Goal: Find specific page/section: Find specific page/section

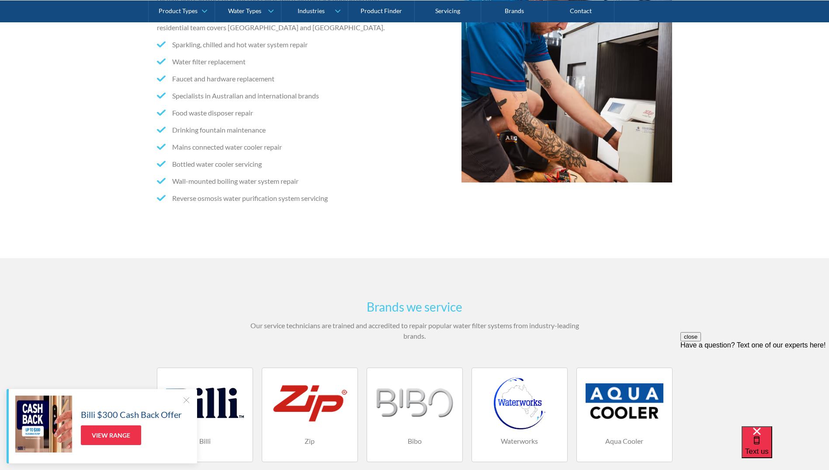
scroll to position [219, 0]
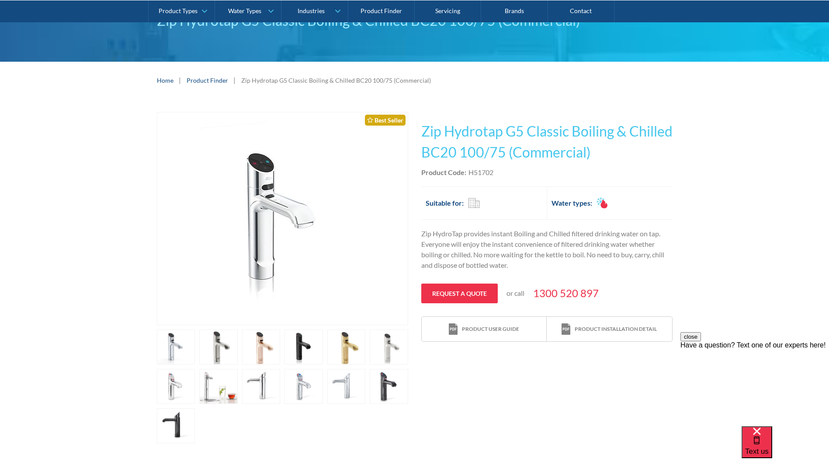
scroll to position [87, 0]
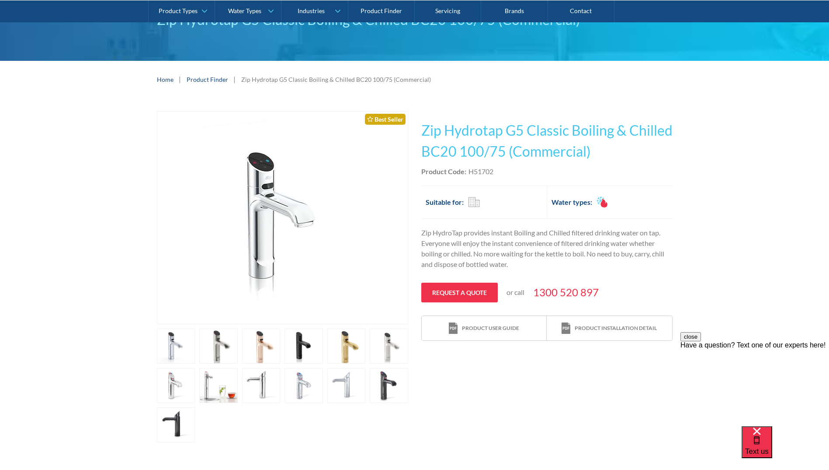
click at [268, 205] on img "open lightbox" at bounding box center [283, 217] width 174 height 212
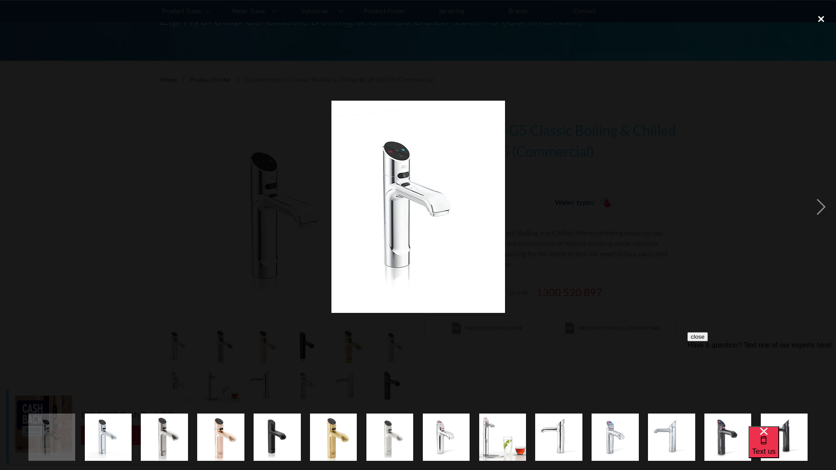
click at [824, 19] on div "close lightbox" at bounding box center [821, 18] width 30 height 19
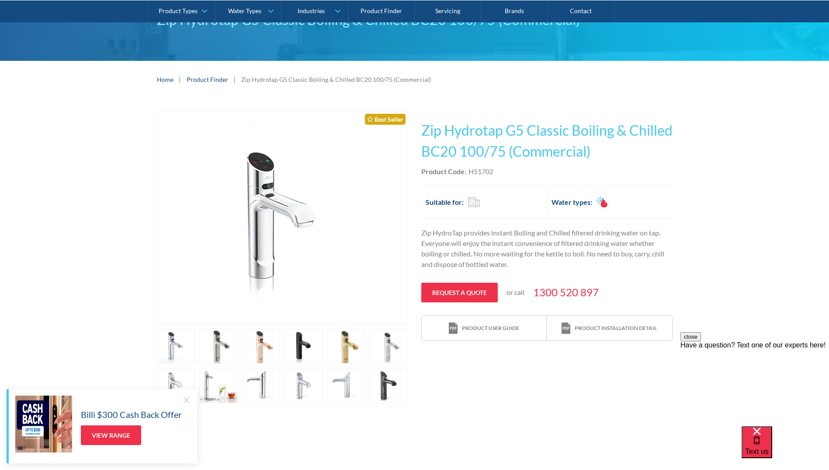
click at [167, 345] on link "open lightbox" at bounding box center [176, 345] width 38 height 35
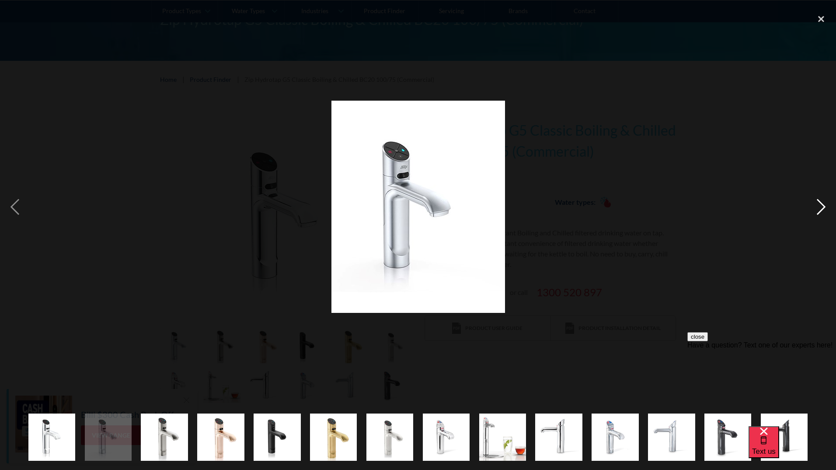
click at [829, 205] on div "next image" at bounding box center [821, 206] width 30 height 394
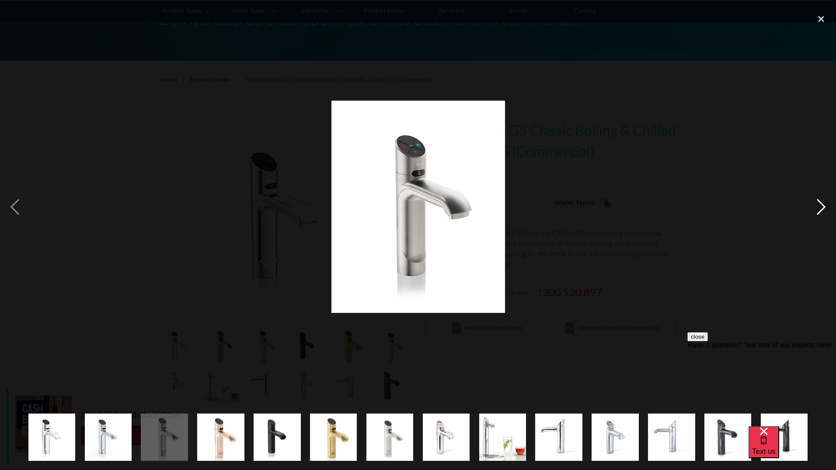
click at [829, 205] on div "next image" at bounding box center [821, 206] width 30 height 394
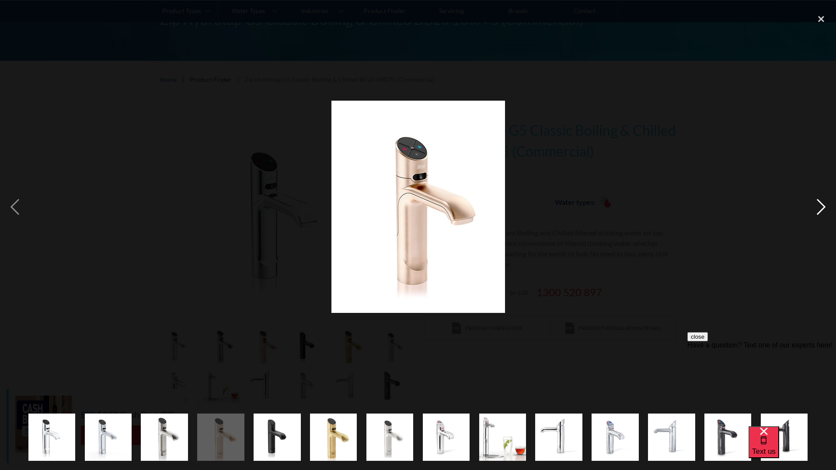
click at [829, 205] on div "next image" at bounding box center [821, 206] width 30 height 394
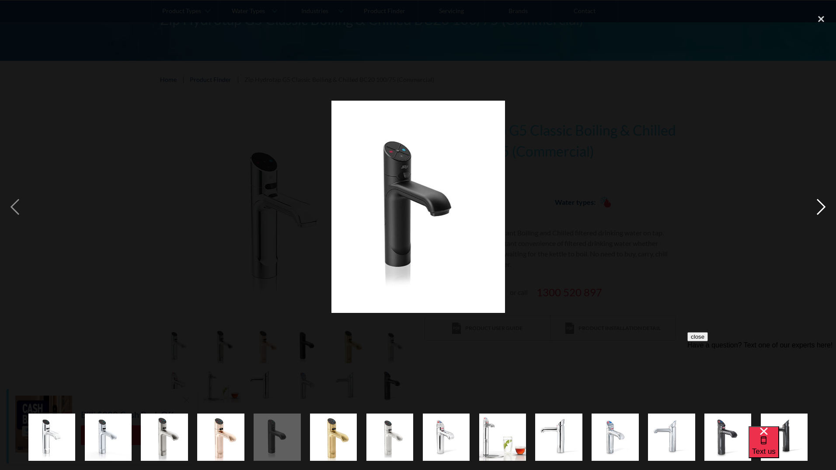
click at [829, 205] on div "next image" at bounding box center [821, 206] width 30 height 394
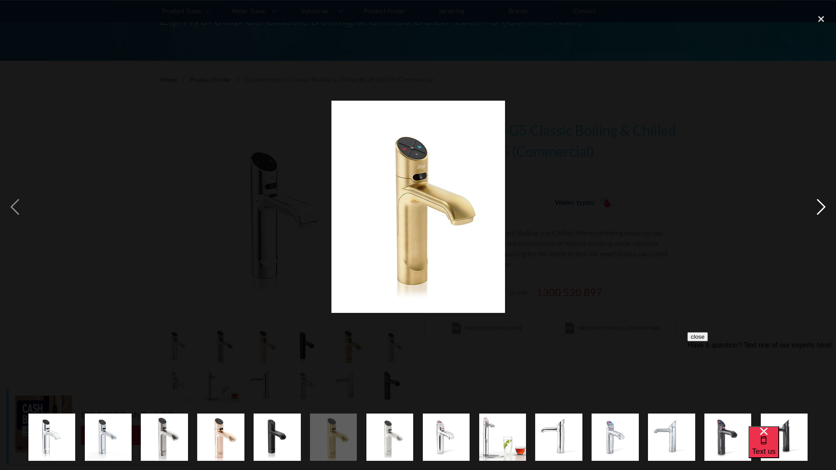
click at [829, 205] on div "next image" at bounding box center [821, 206] width 30 height 394
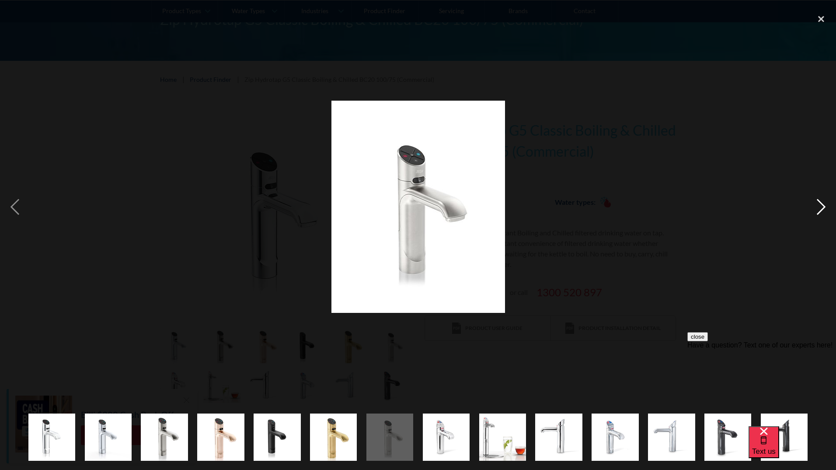
click at [829, 205] on div "next image" at bounding box center [821, 206] width 30 height 394
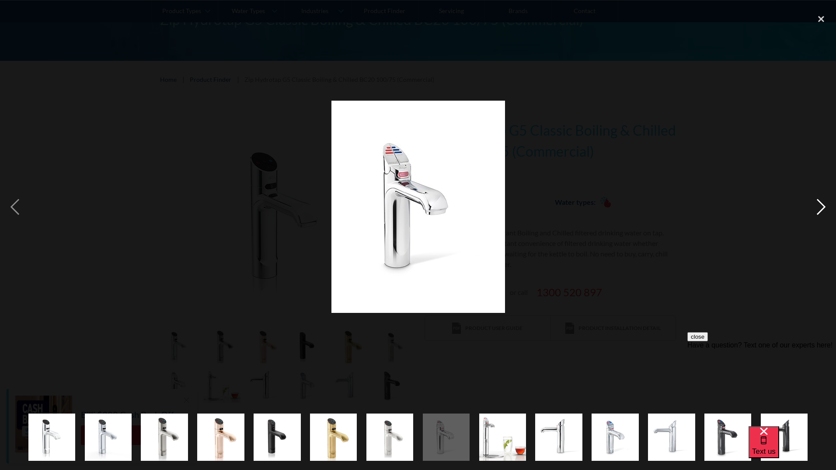
click at [829, 205] on div "next image" at bounding box center [821, 206] width 30 height 394
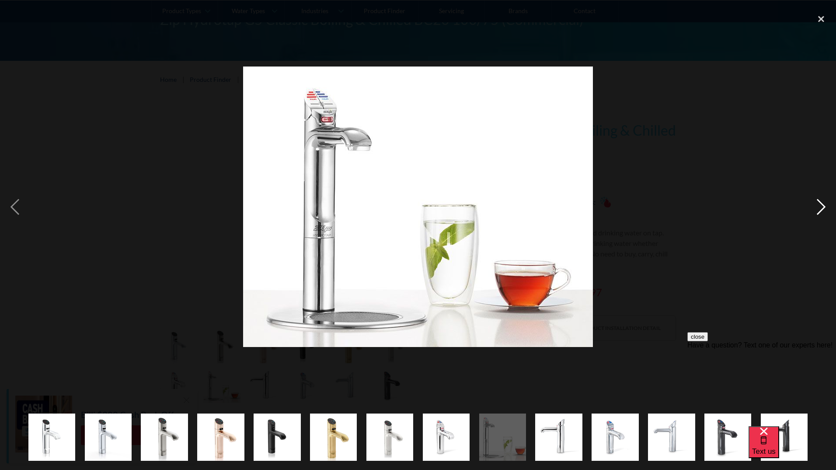
click at [829, 206] on div "next image" at bounding box center [821, 206] width 30 height 394
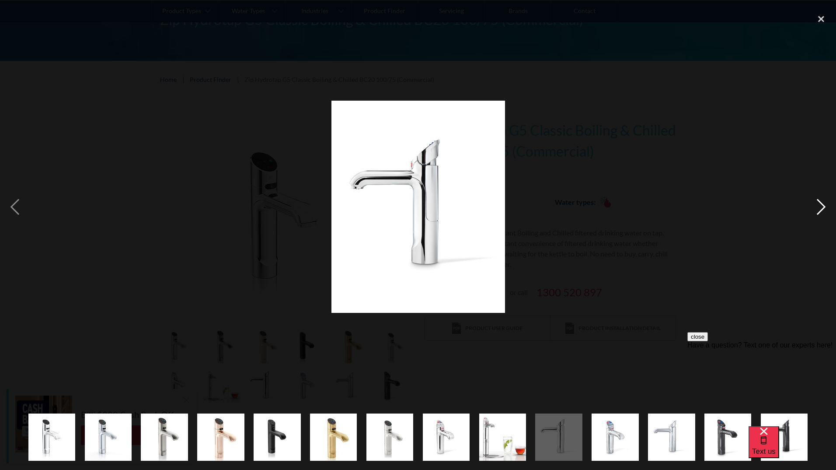
click at [829, 206] on div "next image" at bounding box center [821, 206] width 30 height 394
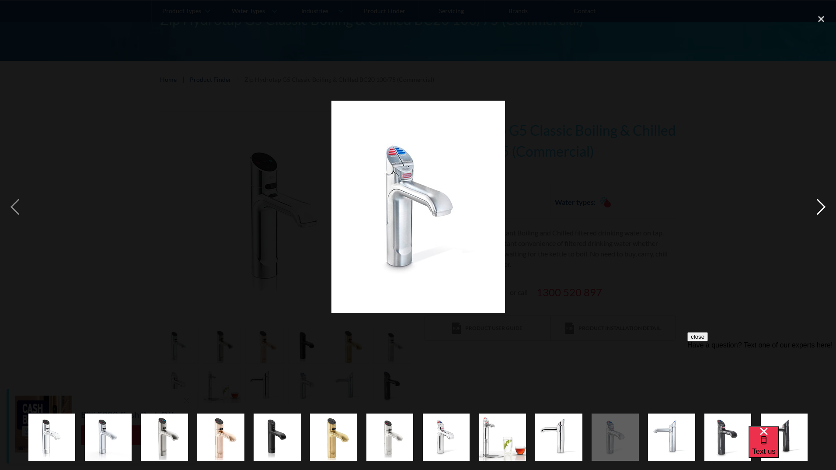
click at [829, 206] on div "next image" at bounding box center [821, 206] width 30 height 394
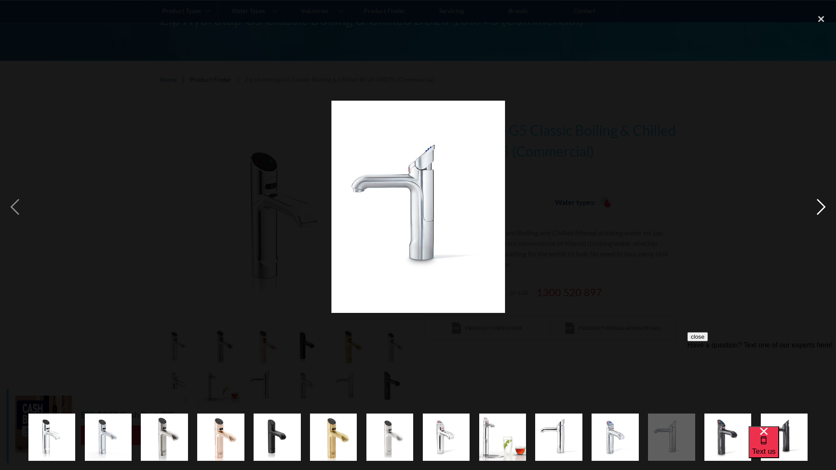
click at [829, 206] on div "next image" at bounding box center [821, 206] width 30 height 394
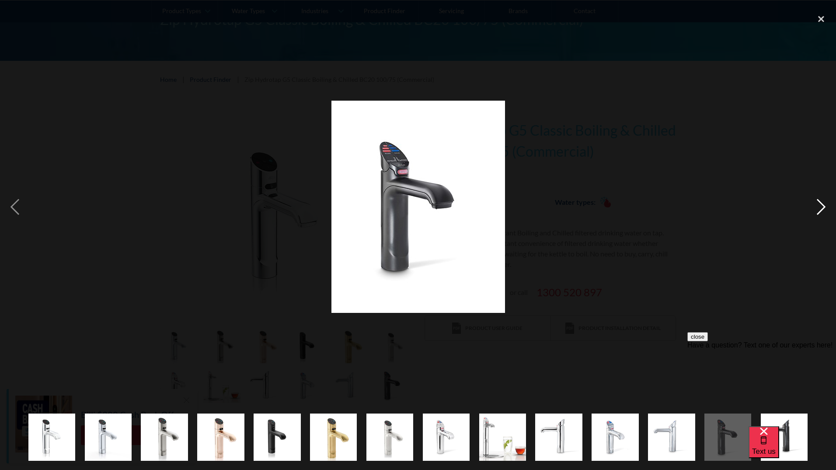
click at [829, 206] on div "next image" at bounding box center [821, 206] width 30 height 394
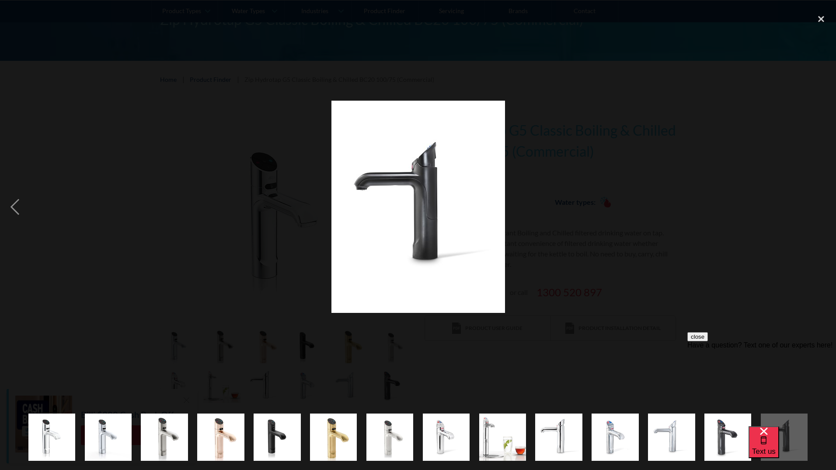
click at [829, 206] on div "next image" at bounding box center [821, 206] width 30 height 394
click at [820, 18] on div "close lightbox" at bounding box center [821, 18] width 30 height 19
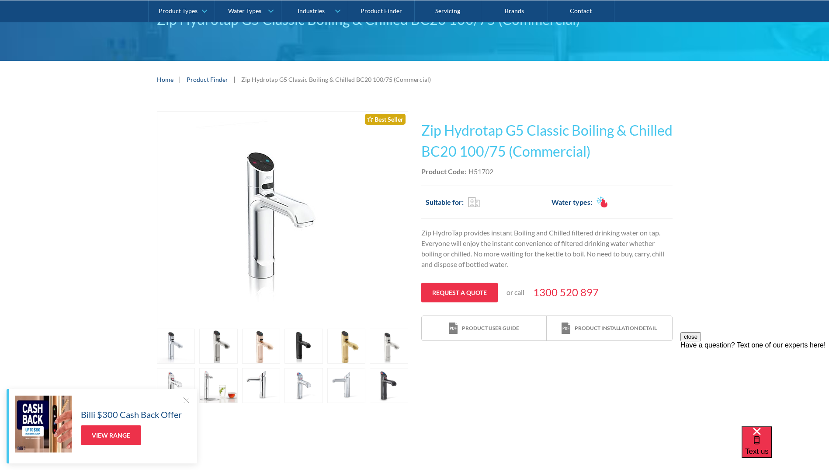
click at [505, 171] on div "Product Code: H51702" at bounding box center [546, 171] width 251 height 10
click at [501, 171] on div "Product Code: H51702" at bounding box center [546, 171] width 251 height 10
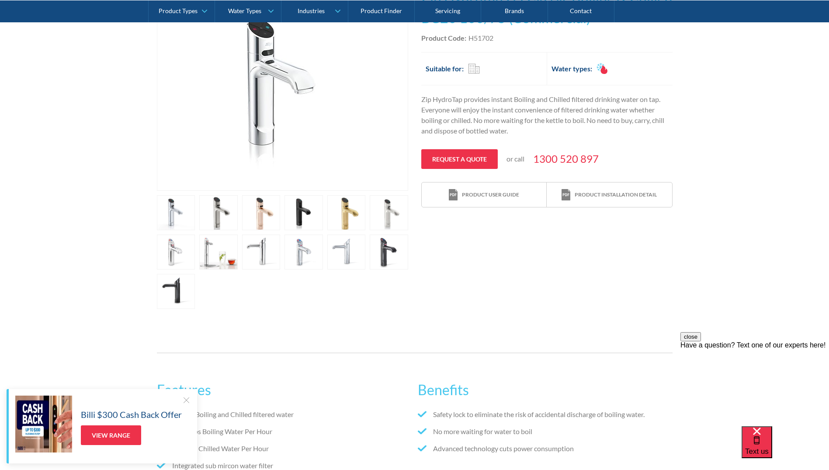
scroll to position [131, 0]
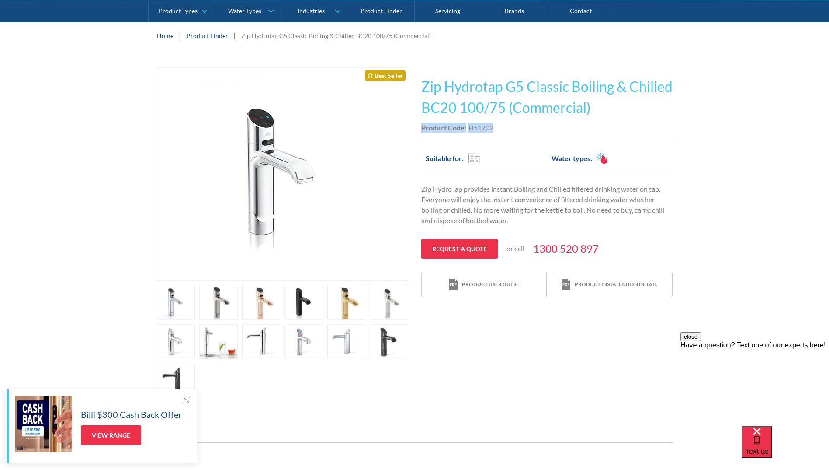
drag, startPoint x: 505, startPoint y: 129, endPoint x: 421, endPoint y: 132, distance: 83.6
click at [421, 132] on div "Product Code: H51702" at bounding box center [546, 127] width 251 height 10
copy div "Product Code: H51702"
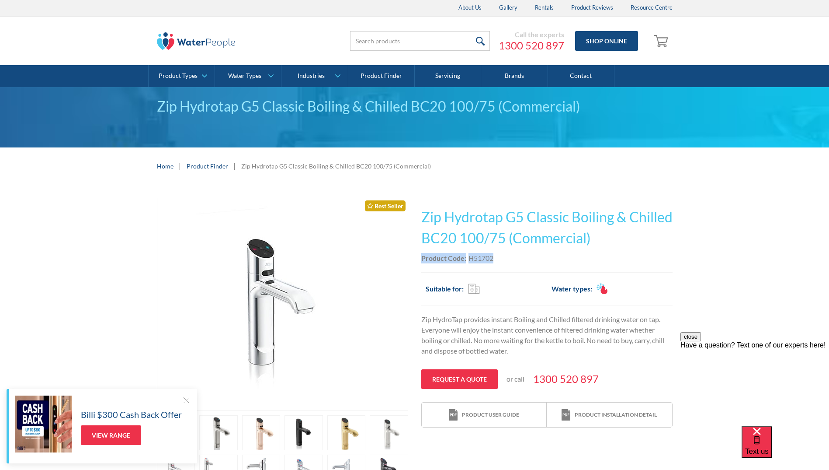
scroll to position [0, 0]
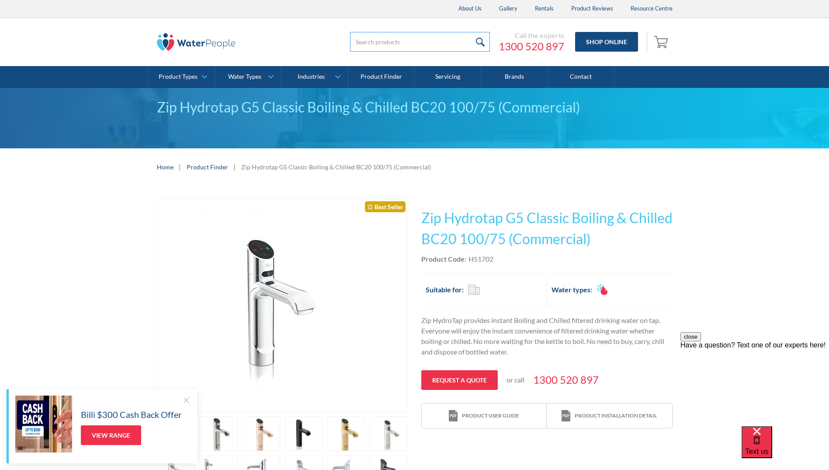
click at [420, 37] on input "search" at bounding box center [420, 42] width 140 height 20
type input "51764"
click at [471, 32] on input "submit" at bounding box center [480, 42] width 19 height 20
